Goal: Task Accomplishment & Management: Manage account settings

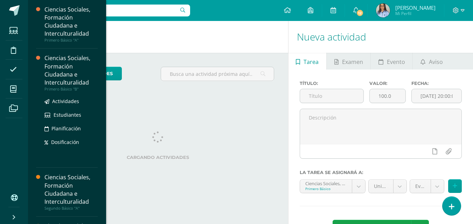
click at [53, 84] on div "Ciencias Sociales, Formación Ciudadana e Interculturalidad" at bounding box center [70, 70] width 53 height 32
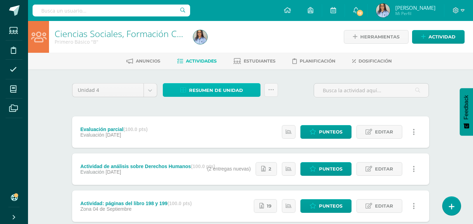
click at [203, 87] on span "Resumen de unidad" at bounding box center [216, 90] width 54 height 13
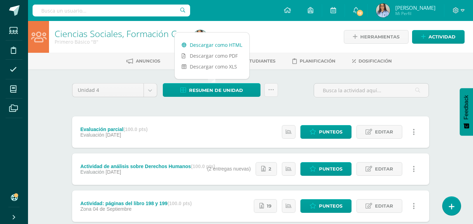
click at [204, 45] on link "Descargar como HTML" at bounding box center [212, 45] width 75 height 11
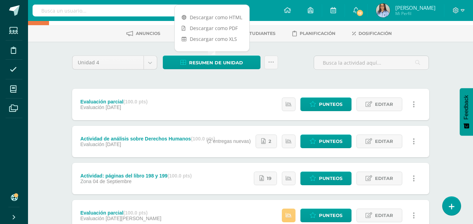
scroll to position [35, 0]
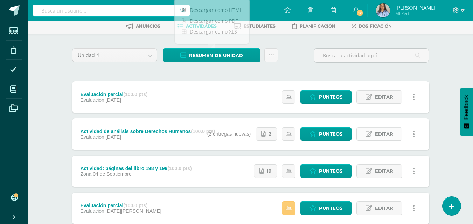
click at [379, 135] on span "Editar" at bounding box center [384, 134] width 18 height 13
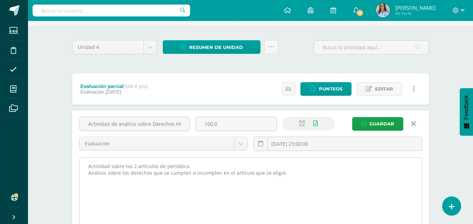
scroll to position [70, 0]
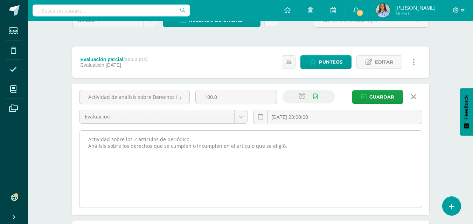
click at [284, 146] on textarea "Actividad sobre los 2 artículos de periódico. Análisis sobre los derechos que s…" at bounding box center [250, 169] width 342 height 77
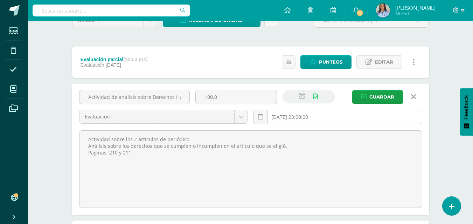
type textarea "Actividad sobre los 2 artículos de periódico. Análisis sobre los derechos que s…"
click at [294, 116] on input "2025-09-12 23:00:00" at bounding box center [338, 117] width 168 height 14
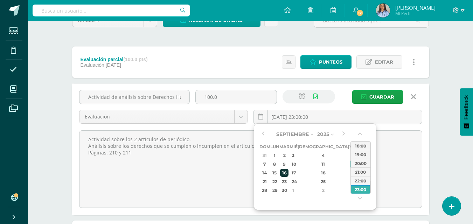
click at [288, 174] on div "16" at bounding box center [284, 173] width 8 height 8
type input "2025-09-16 23:00"
click at [361, 190] on div "23:00" at bounding box center [361, 189] width 20 height 9
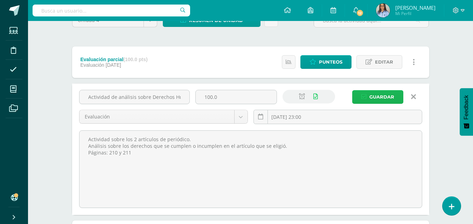
click at [384, 97] on span "Guardar" at bounding box center [381, 97] width 25 height 13
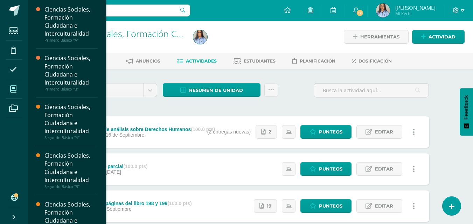
click at [8, 85] on span at bounding box center [14, 89] width 16 height 16
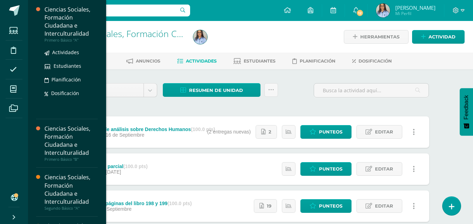
click at [55, 27] on div "Ciencias Sociales, Formación Ciudadana e Interculturalidad" at bounding box center [70, 22] width 53 height 32
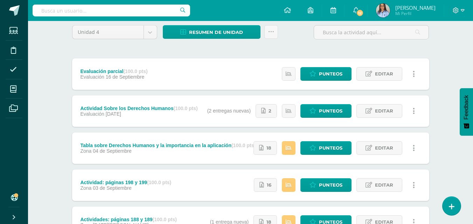
scroll to position [70, 0]
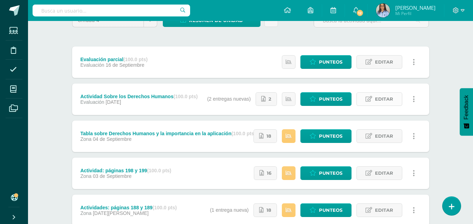
click at [382, 103] on span "Editar" at bounding box center [384, 99] width 18 height 13
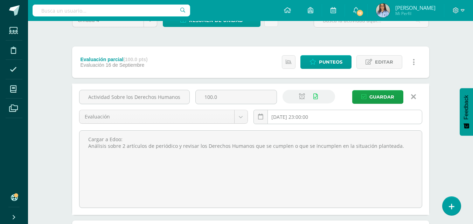
click at [301, 117] on input "2025-09-12 23:00:00" at bounding box center [338, 117] width 168 height 14
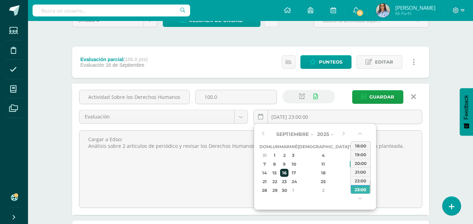
click at [288, 174] on div "16" at bounding box center [284, 173] width 8 height 8
type input "2025-09-16 23:00"
click at [359, 188] on div "23:00" at bounding box center [361, 189] width 20 height 9
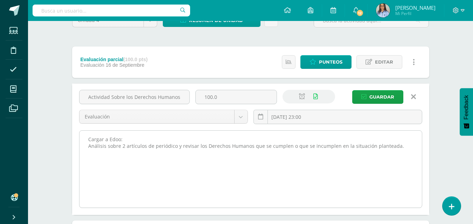
click at [400, 147] on textarea "Cargar a Edoo: Análisis sobre 2 artículos de periódico y revisar los Derechos H…" at bounding box center [250, 169] width 342 height 77
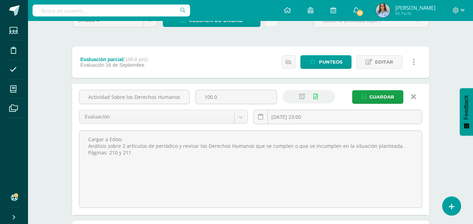
type textarea "Cargar a Edoo: Análisis sobre 2 artículos de periódico y revisar los Derechos H…"
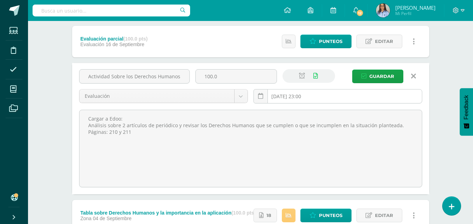
scroll to position [105, 0]
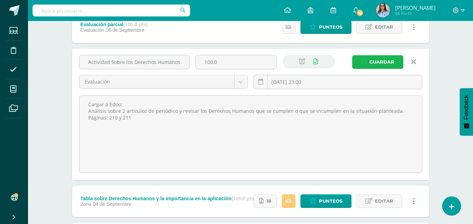
click at [381, 64] on span "Guardar" at bounding box center [381, 62] width 25 height 13
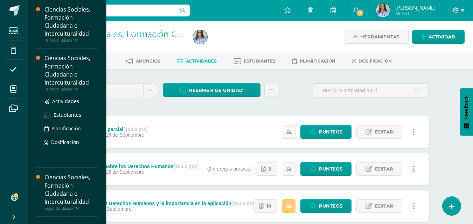
click at [81, 79] on div "Ciencias Sociales, Formación Ciudadana e Interculturalidad" at bounding box center [70, 70] width 53 height 32
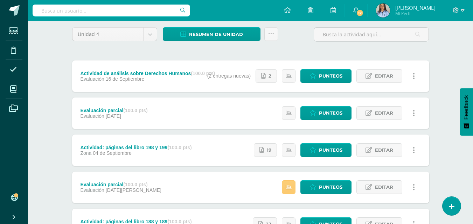
scroll to position [70, 0]
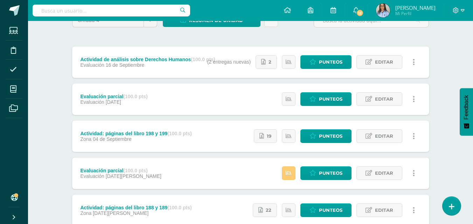
click at [201, 65] on div "Estatus de Actividad: 23 Estudiantes sin calificar 0 Estudiantes con cero Media…" at bounding box center [314, 62] width 229 height 31
